Goal: Task Accomplishment & Management: Manage account settings

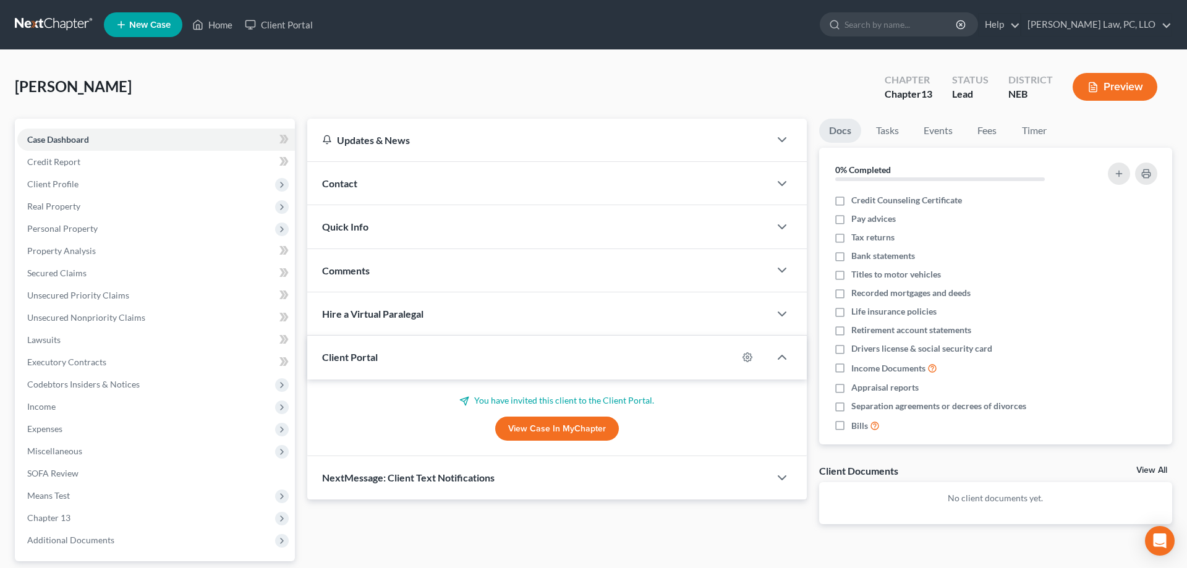
click at [60, 22] on link at bounding box center [54, 25] width 79 height 22
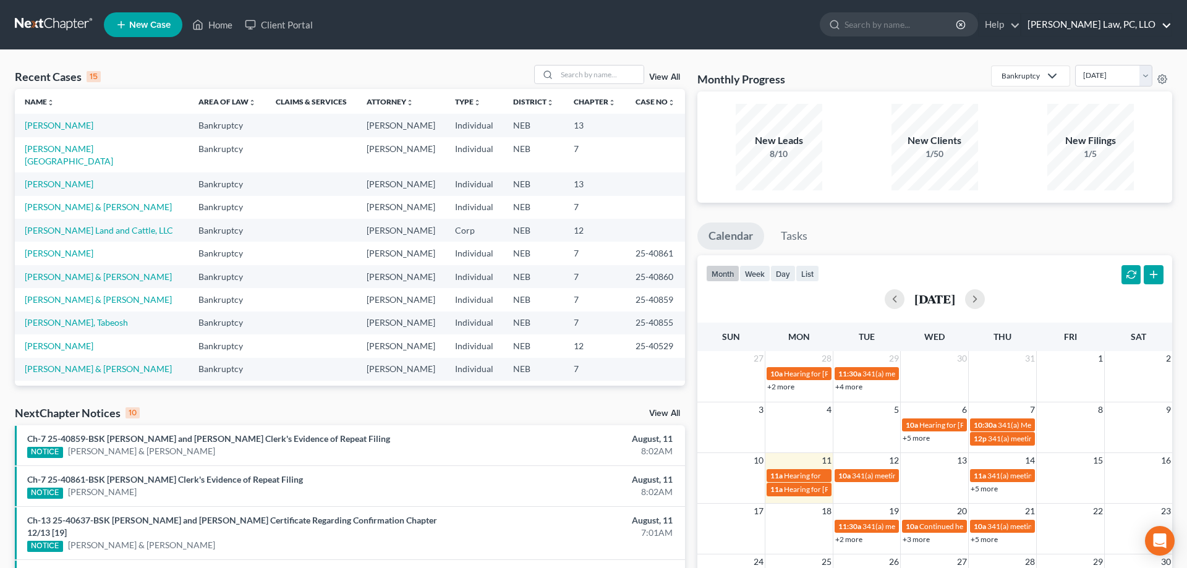
click at [1101, 30] on link "[PERSON_NAME] Law, PC, LLO" at bounding box center [1096, 25] width 150 height 22
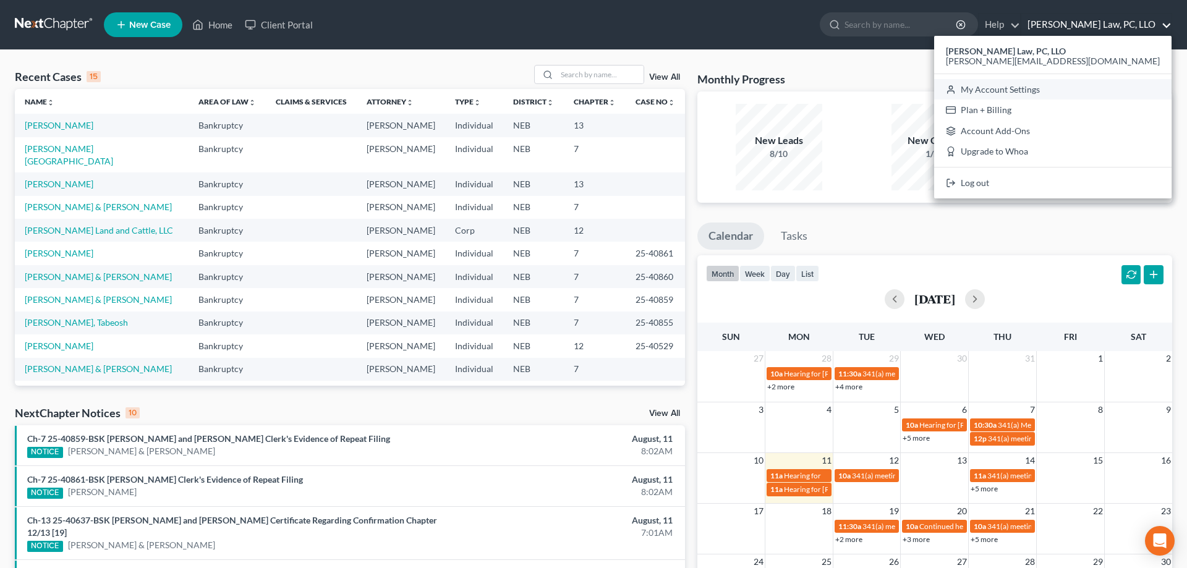
click at [1115, 87] on link "My Account Settings" at bounding box center [1052, 89] width 237 height 21
select select "24"
select select "30"
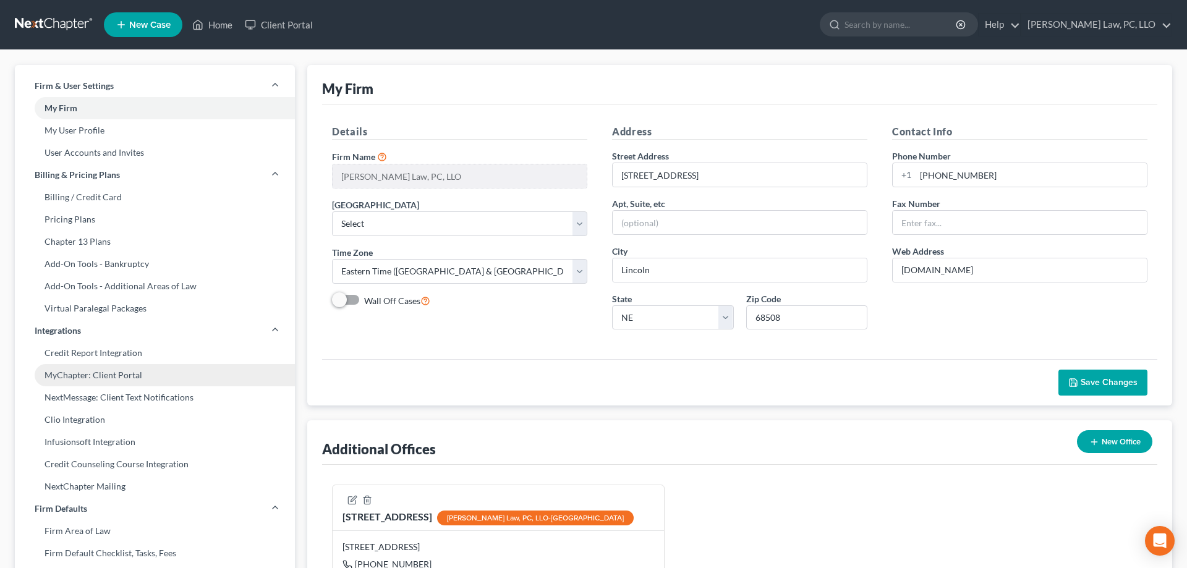
click at [121, 378] on link "MyChapter: Client Portal" at bounding box center [155, 375] width 280 height 22
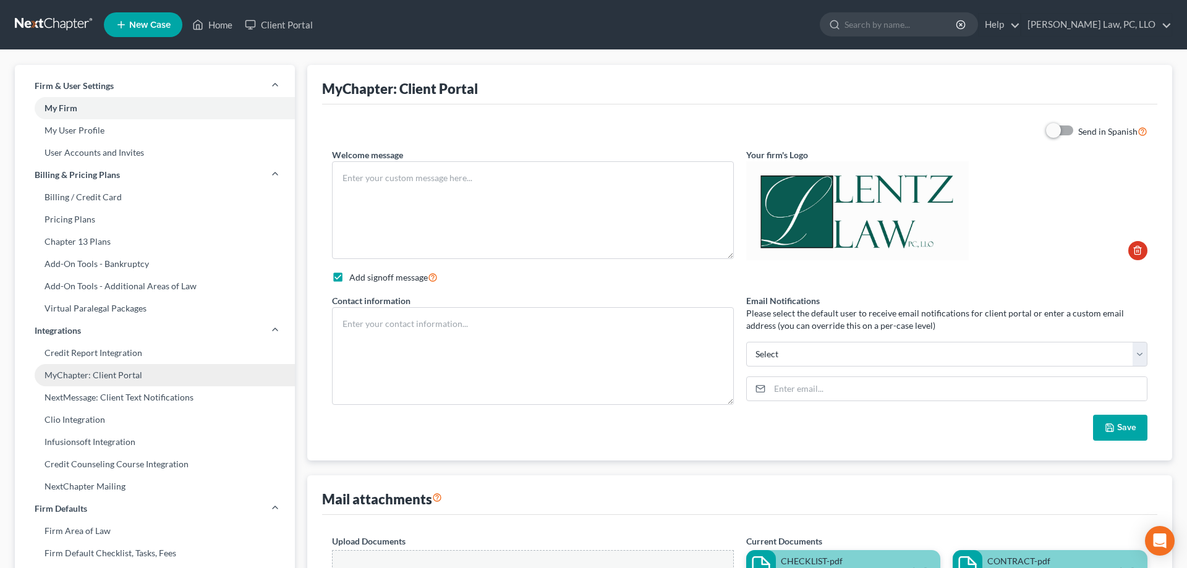
type textarea "Greetings, This online client portal is a place for you to enter all of the inf…"
checkbox input "true"
type textarea "John A. Lentz 402-421-9676 john@johnlentz.com brooke@johnlentz.com"
type input "[PERSON_NAME][EMAIL_ADDRESS][DOMAIN_NAME]"
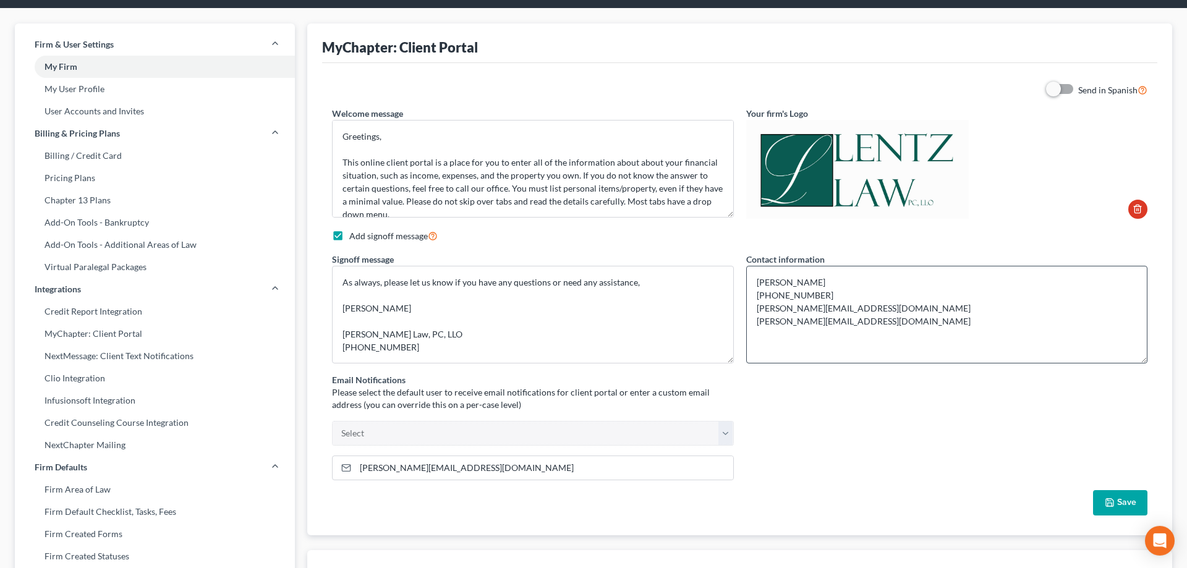
scroll to position [63, 0]
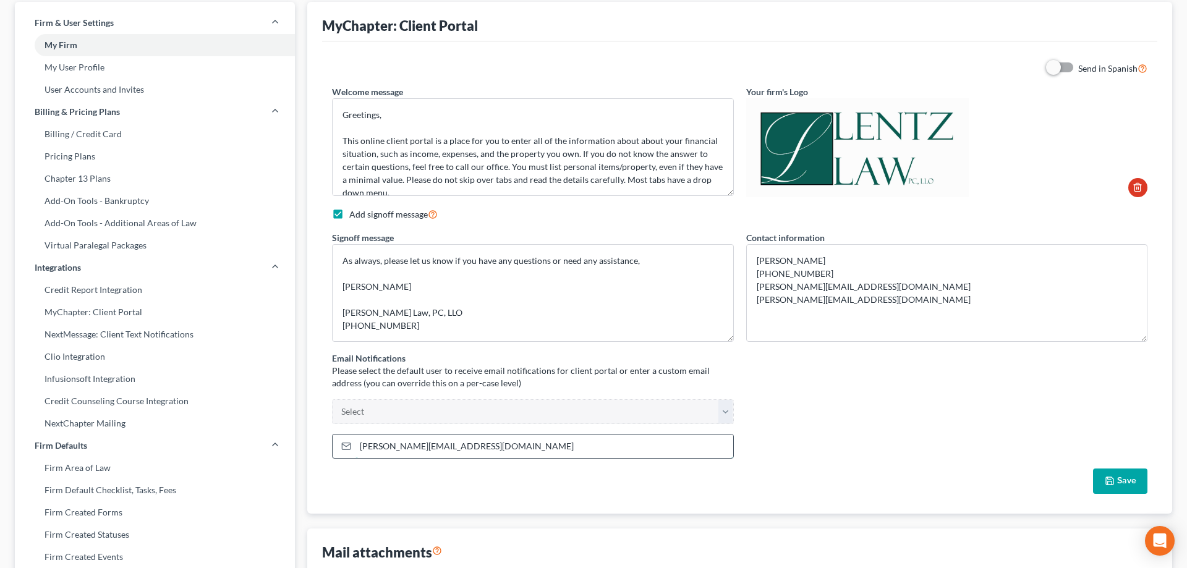
click at [559, 445] on input "[PERSON_NAME][EMAIL_ADDRESS][DOMAIN_NAME]" at bounding box center [544, 446] width 378 height 23
drag, startPoint x: 562, startPoint y: 447, endPoint x: 315, endPoint y: 449, distance: 246.6
click at [355, 449] on input "[PERSON_NAME][EMAIL_ADDRESS][DOMAIN_NAME]" at bounding box center [544, 446] width 378 height 23
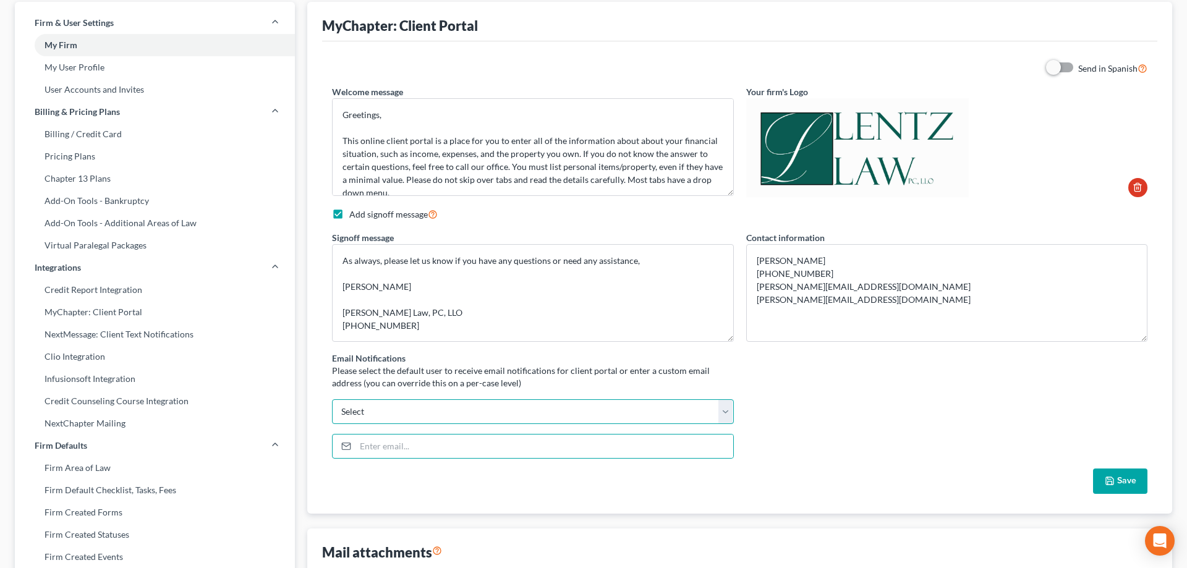
click at [332, 399] on select "john@johnlentz.com brooke@johnlentz.com madeleinebauereis@gmail.com Select" at bounding box center [533, 411] width 402 height 25
select select "0"
click option "[PERSON_NAME][EMAIL_ADDRESS][DOMAIN_NAME]" at bounding box center [0, 0] width 0 height 0
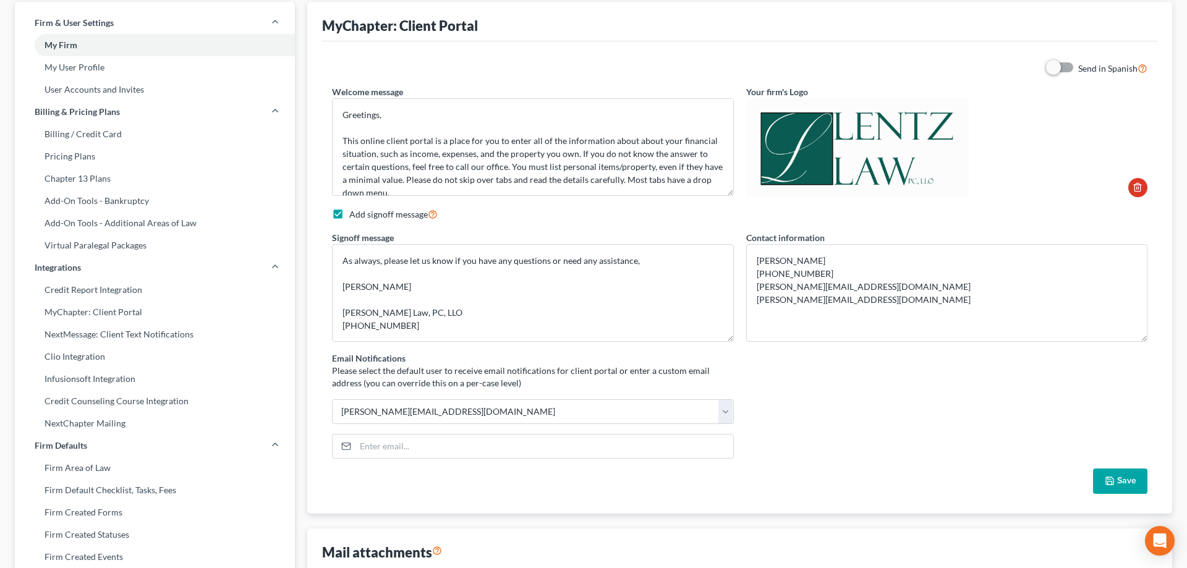
click at [1120, 482] on button "Save" at bounding box center [1120, 482] width 54 height 26
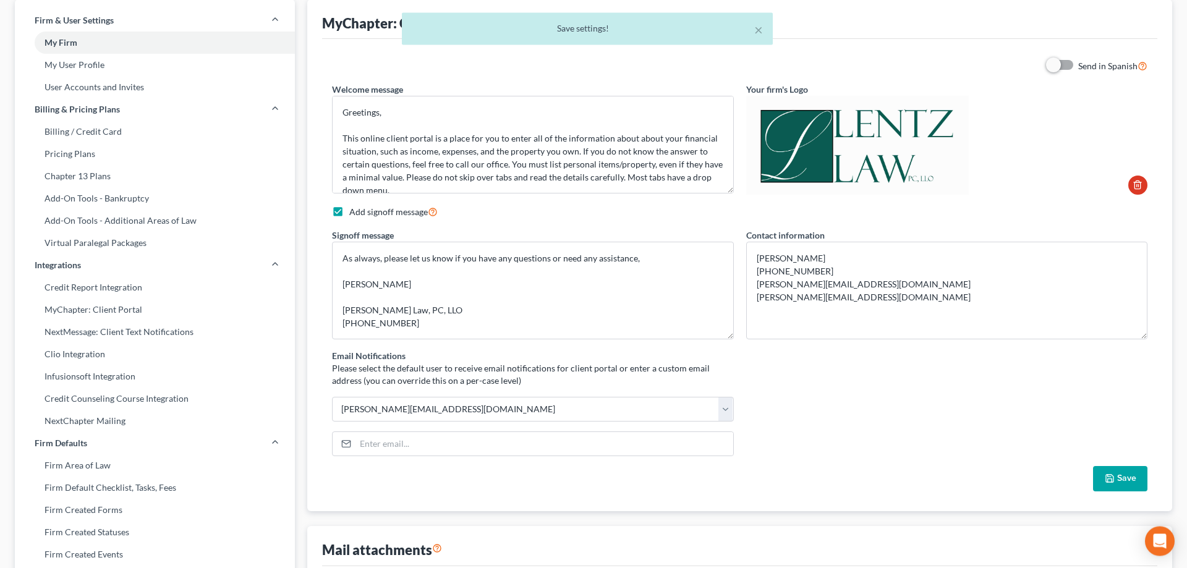
scroll to position [0, 0]
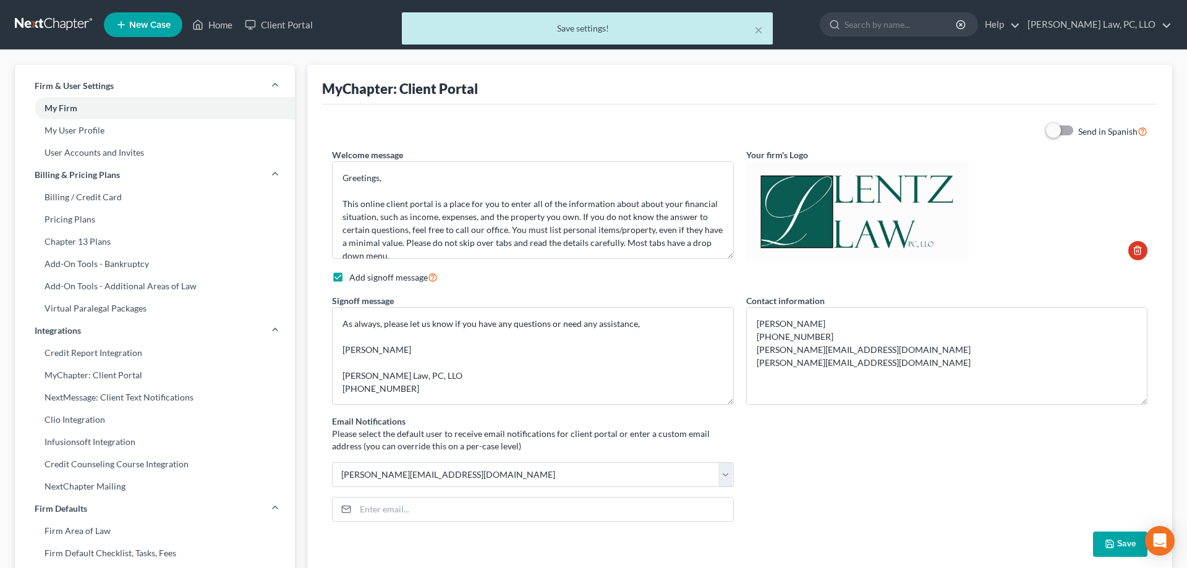
click at [216, 24] on div "× Save settings!" at bounding box center [587, 31] width 1187 height 38
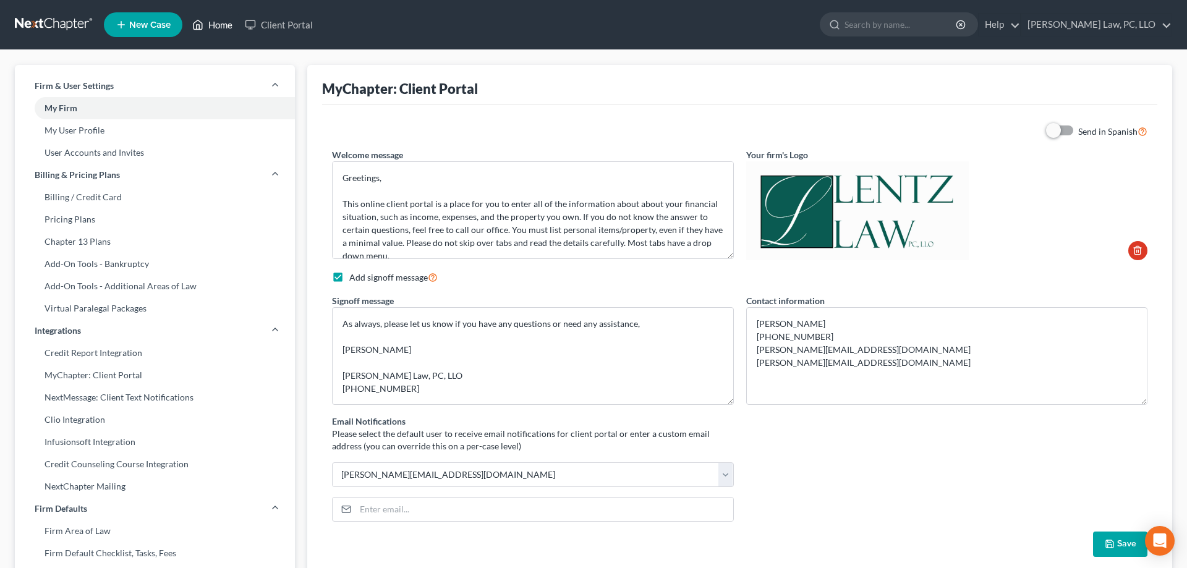
click at [212, 27] on link "Home" at bounding box center [212, 25] width 53 height 22
